Goal: Information Seeking & Learning: Learn about a topic

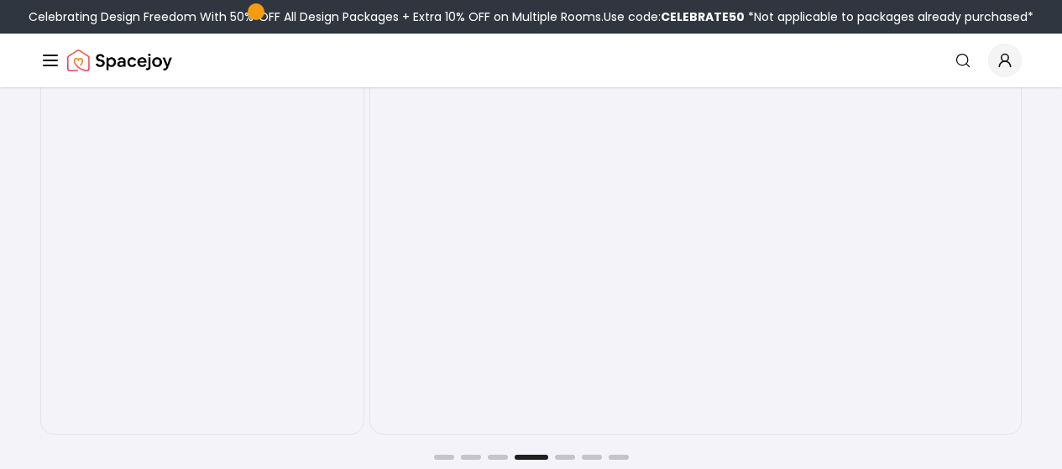
scroll to position [2436, 0]
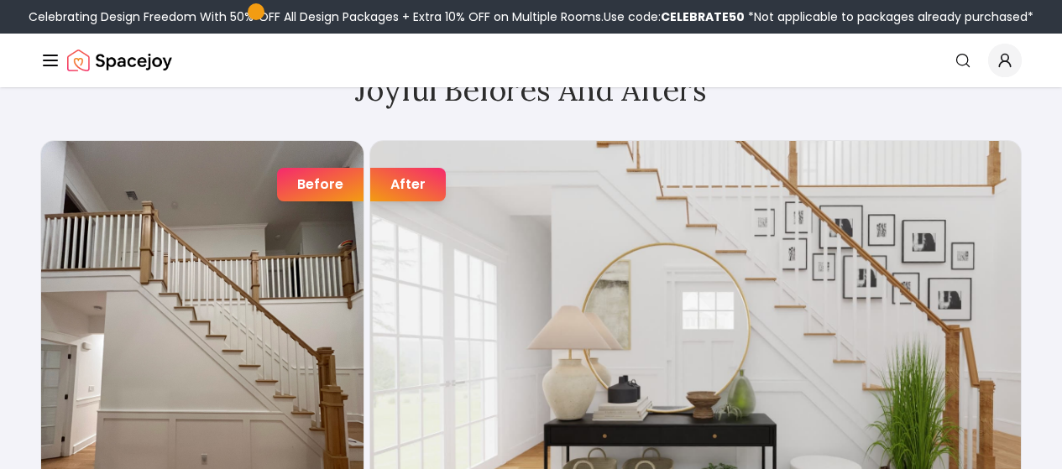
click at [0, 0] on link "Shop" at bounding box center [0, 0] width 0 height 0
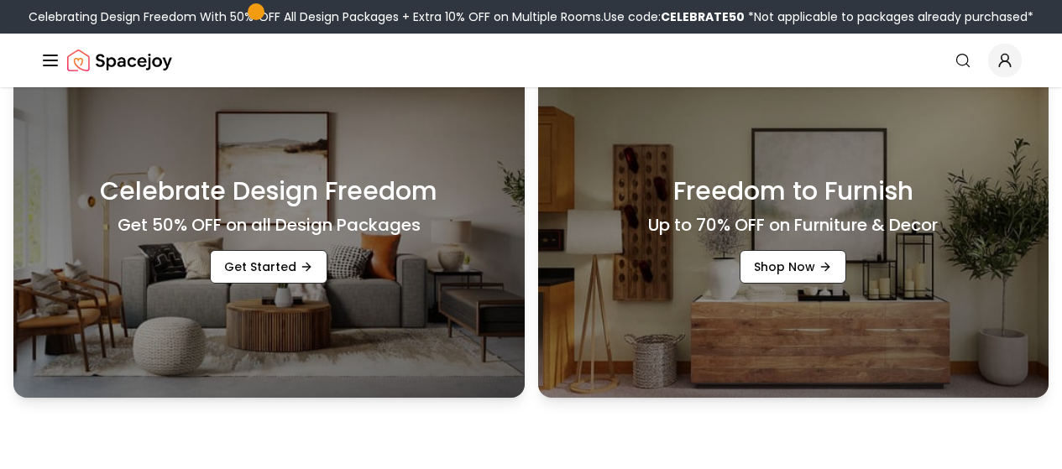
scroll to position [0, 0]
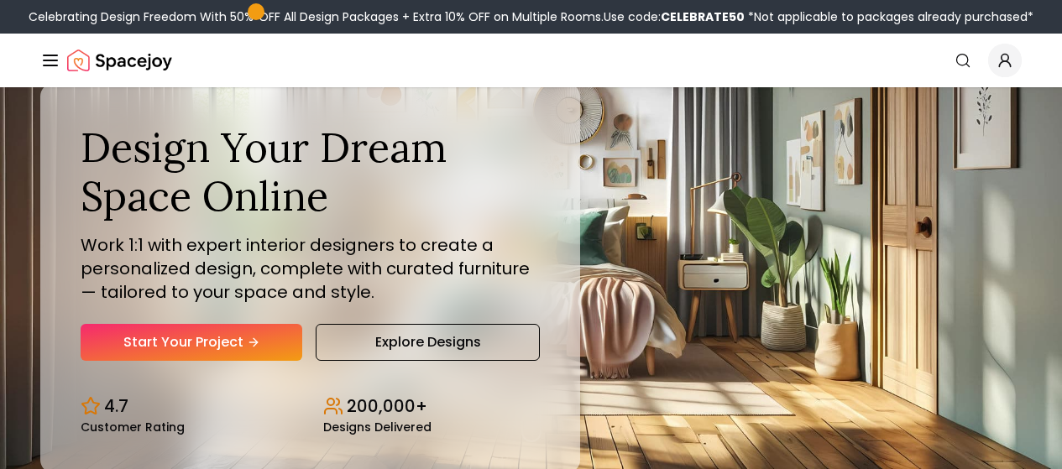
click at [0, 0] on button "How It Works" at bounding box center [0, 0] width 0 height 0
click at [0, 0] on icon "Main" at bounding box center [0, 0] width 0 height 0
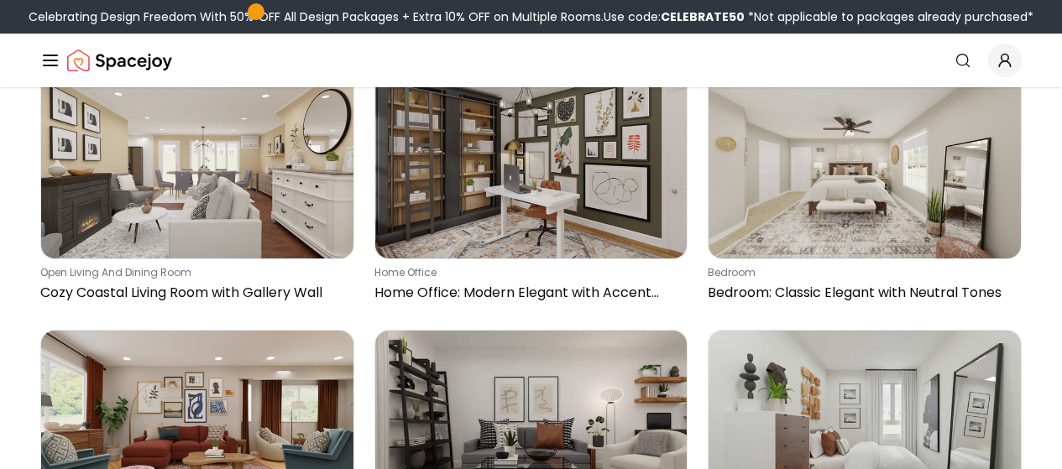
scroll to position [3778, 0]
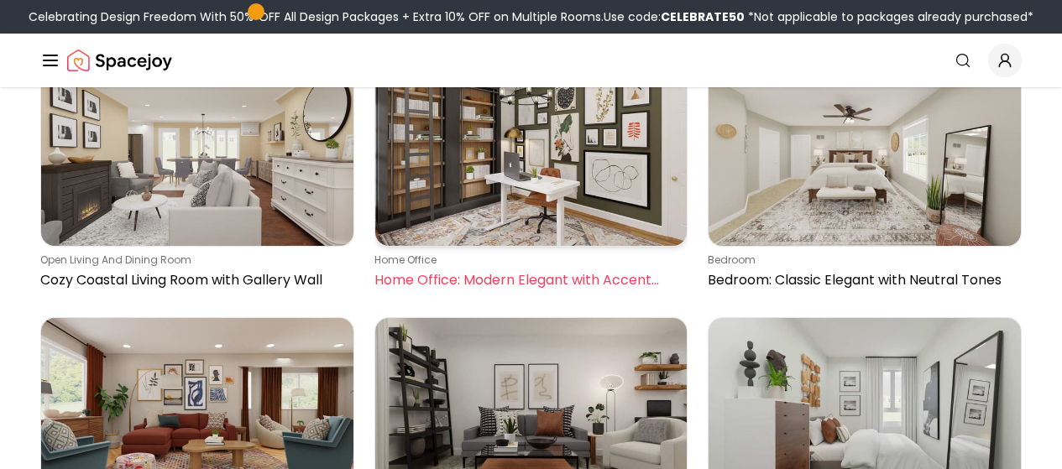
click at [567, 114] on img at bounding box center [531, 152] width 312 height 187
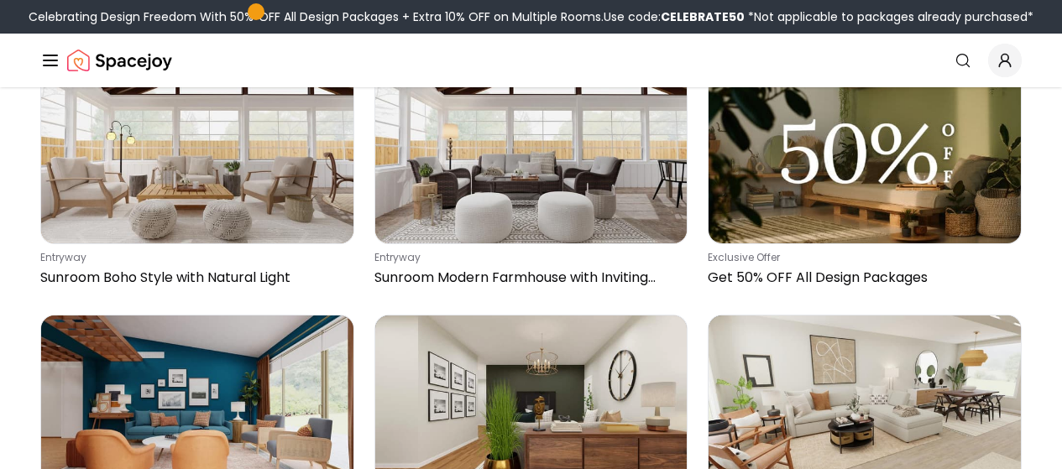
scroll to position [6381, 0]
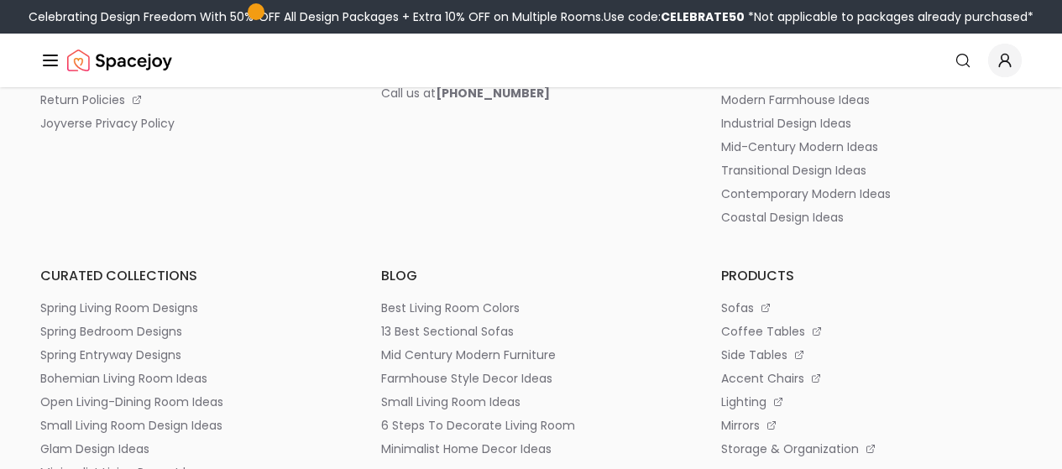
scroll to position [8262, 0]
